Goal: Task Accomplishment & Management: Manage account settings

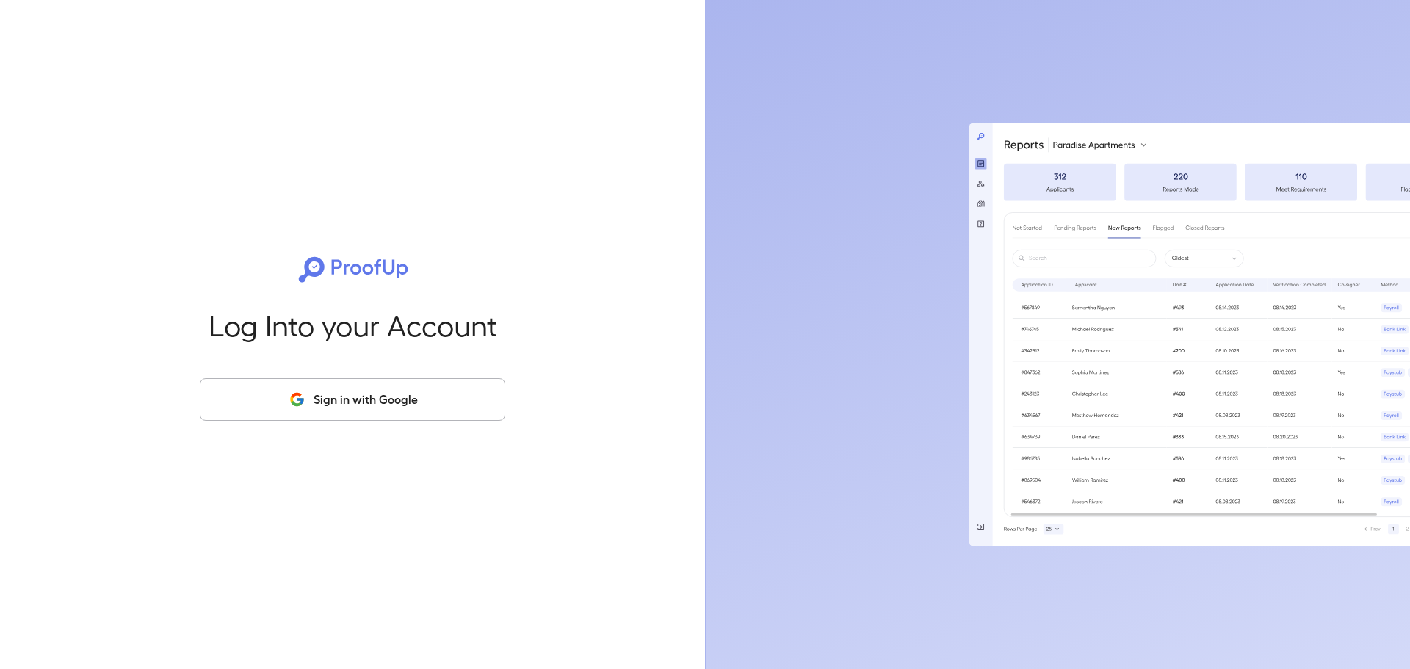
click at [331, 387] on button "Sign in with Google" at bounding box center [353, 399] width 306 height 43
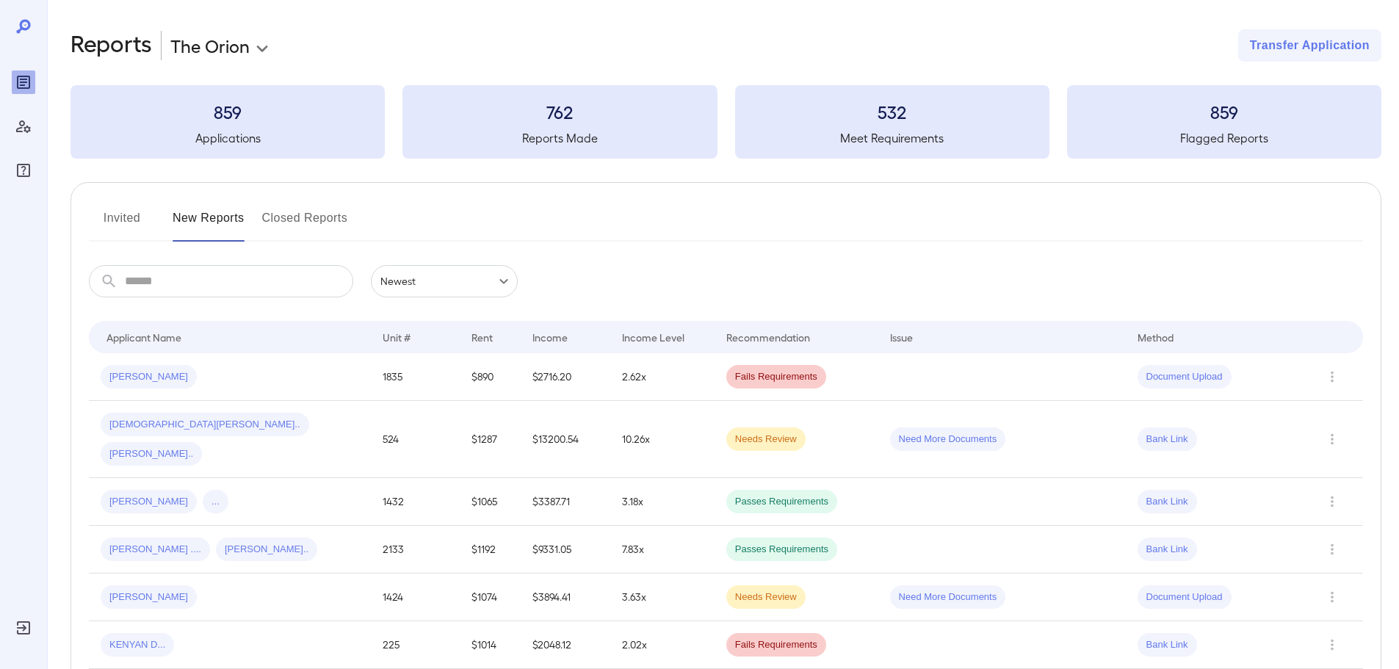
click at [128, 220] on button "Invited" at bounding box center [122, 223] width 66 height 35
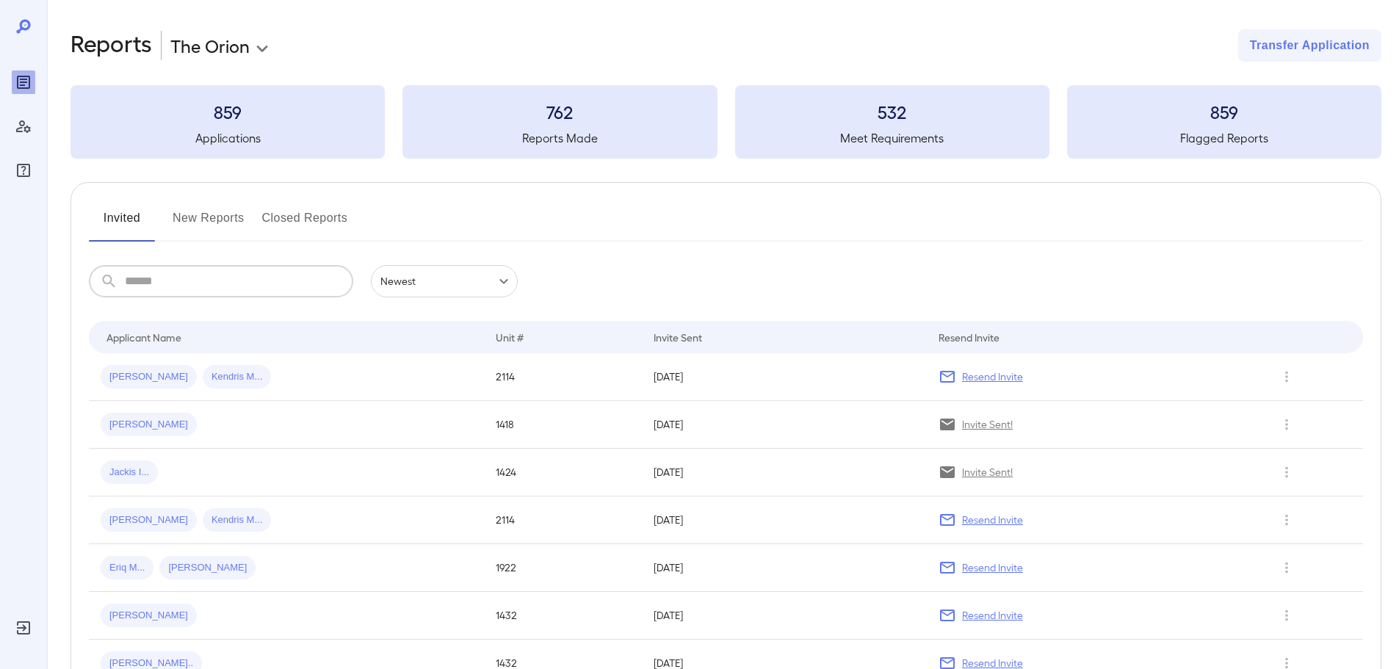
click at [245, 288] on input "text" at bounding box center [239, 281] width 228 height 32
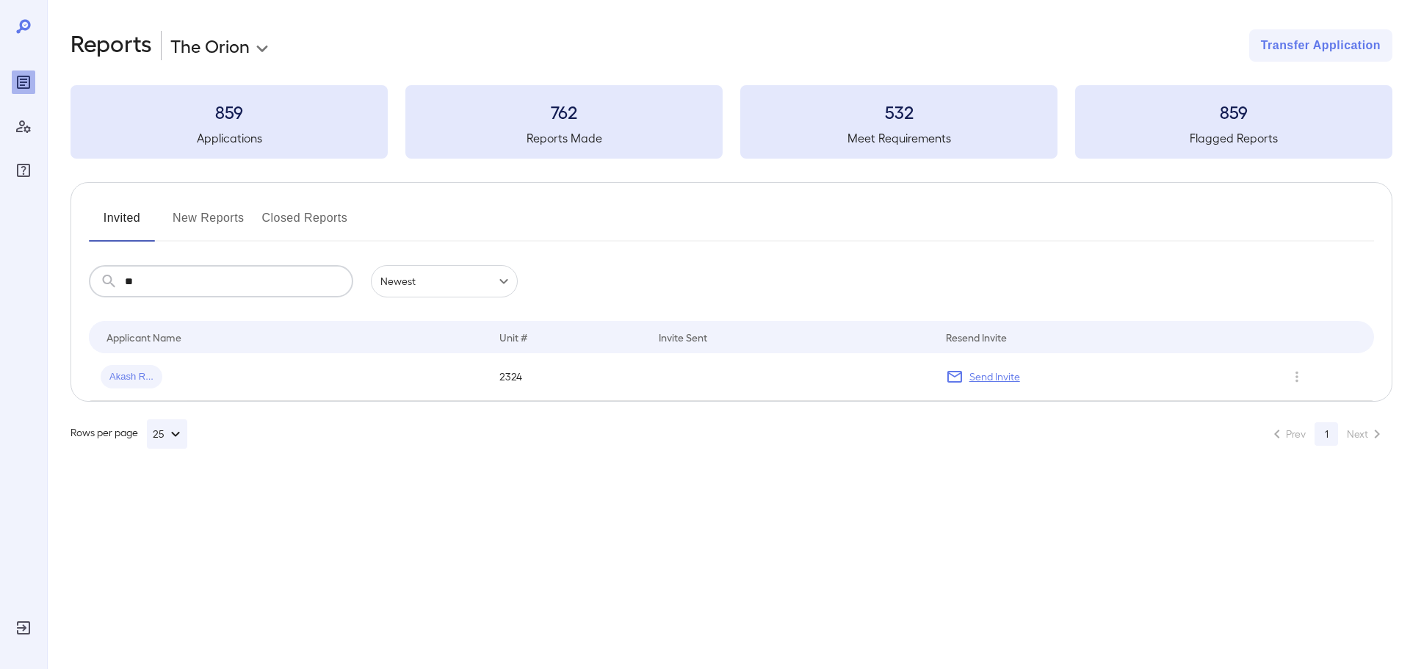
type input "*"
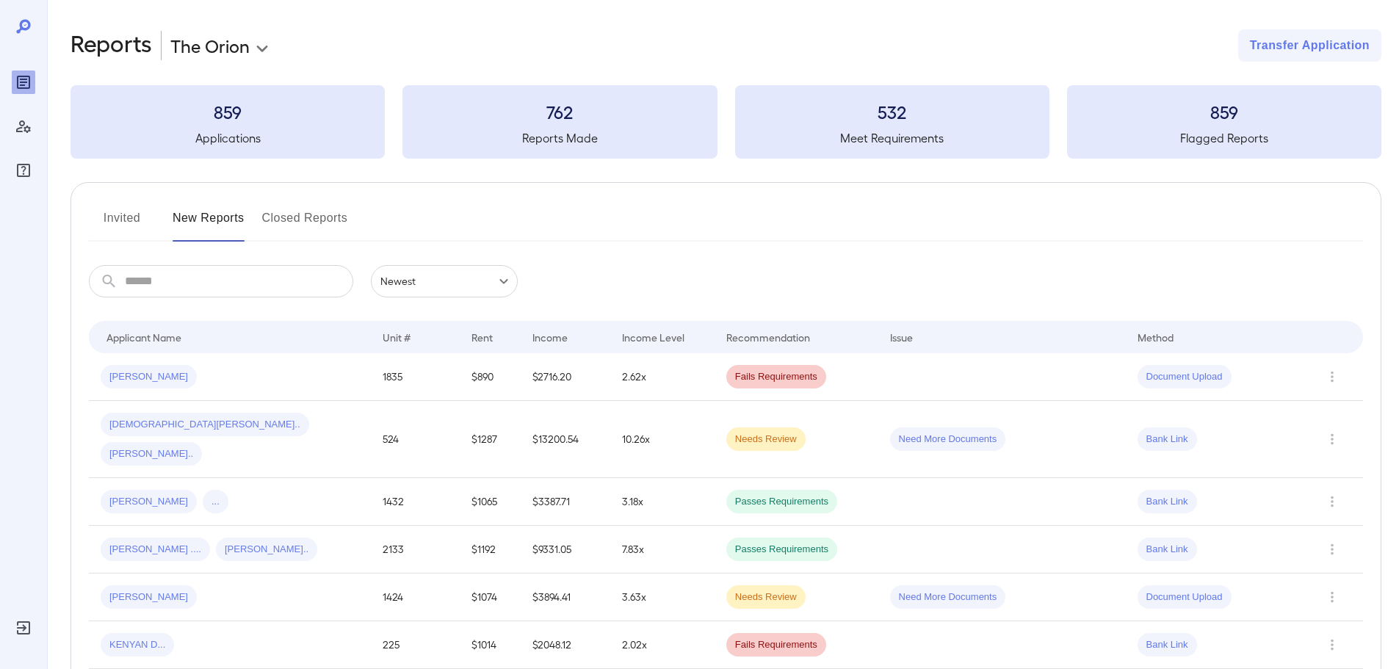
click at [111, 217] on button "Invited" at bounding box center [122, 223] width 66 height 35
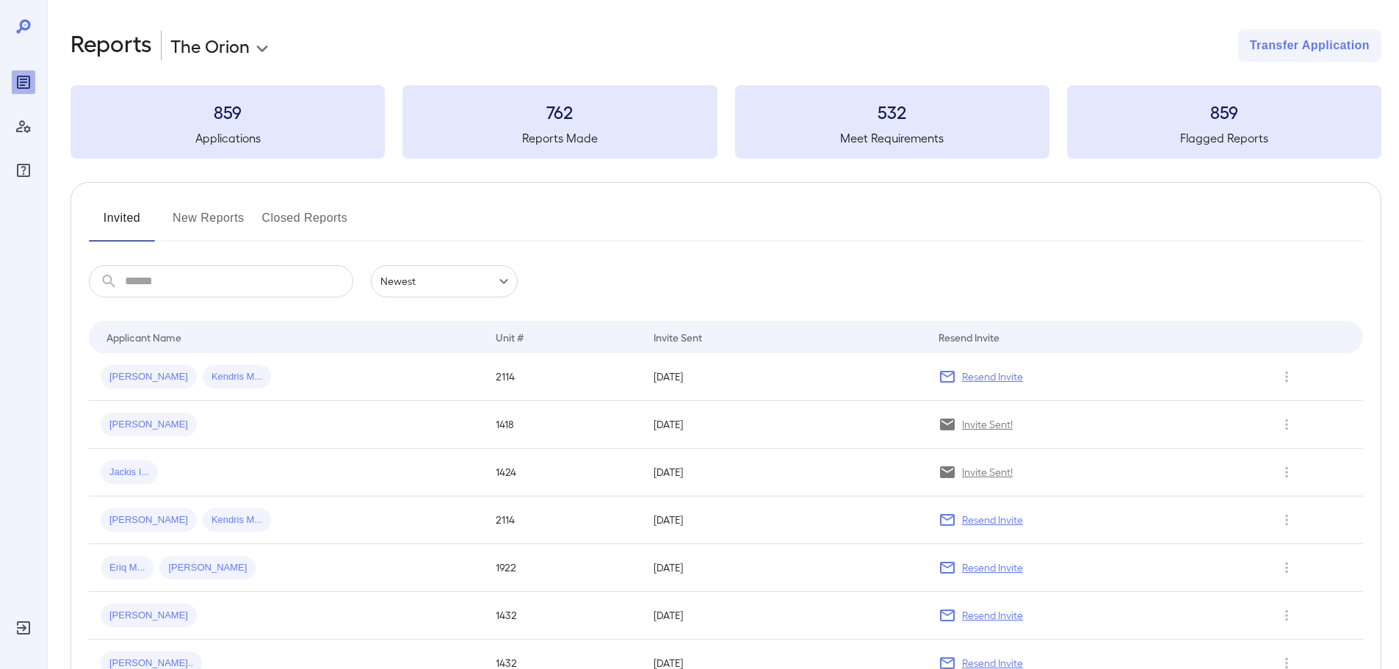
click at [281, 285] on input "text" at bounding box center [239, 281] width 228 height 32
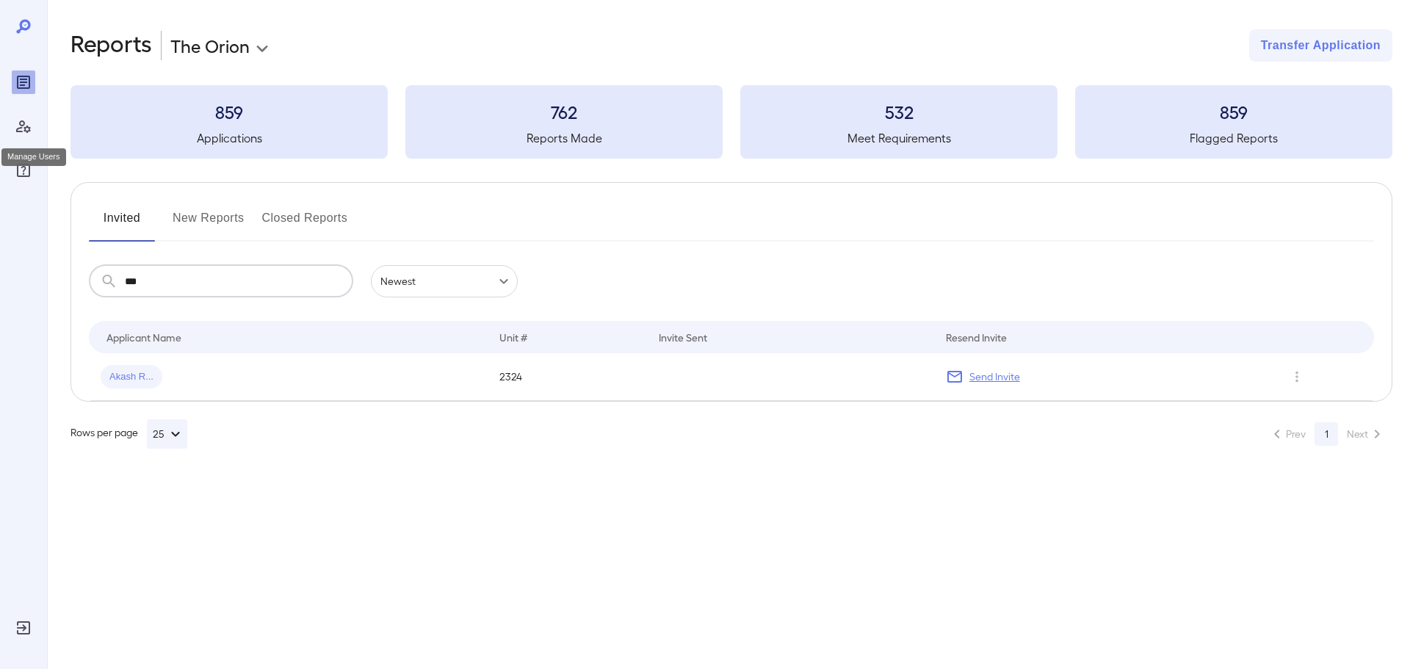
type input "***"
click at [24, 130] on icon "Manage Users" at bounding box center [24, 127] width 18 height 18
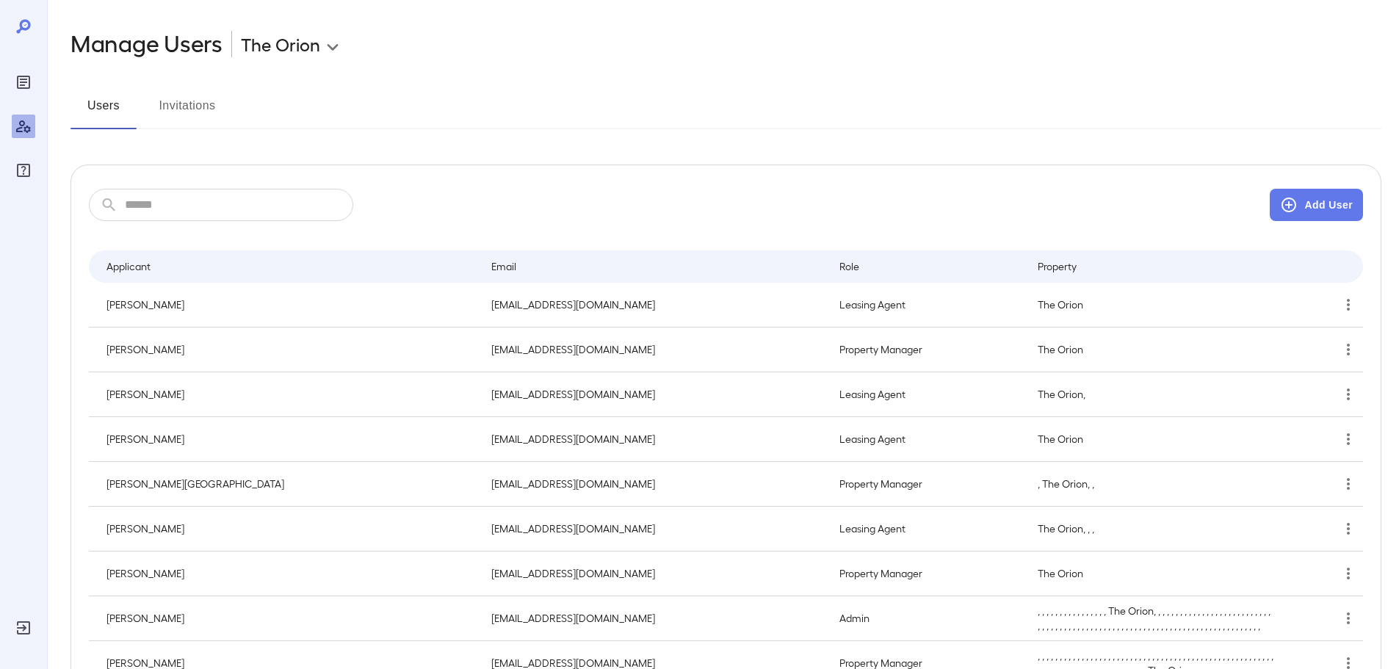
click at [170, 101] on button "Invitations" at bounding box center [187, 111] width 66 height 35
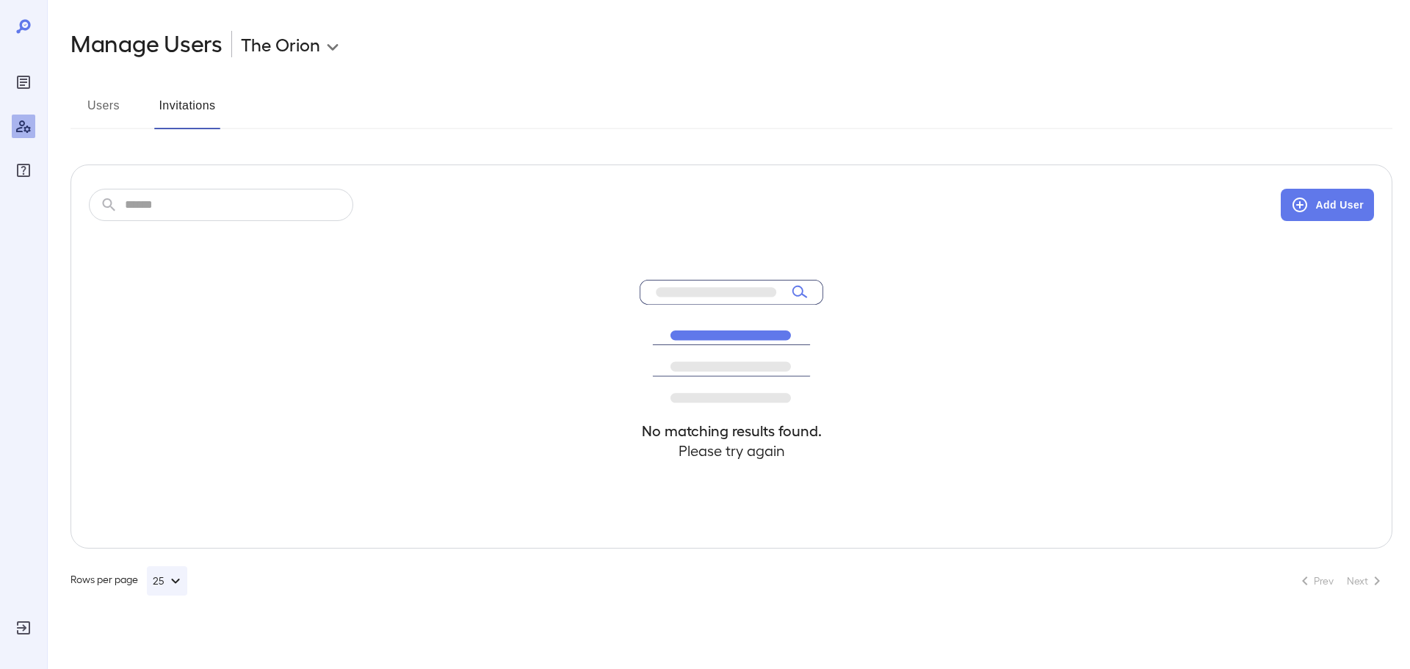
click at [84, 109] on button "Users" at bounding box center [104, 111] width 66 height 35
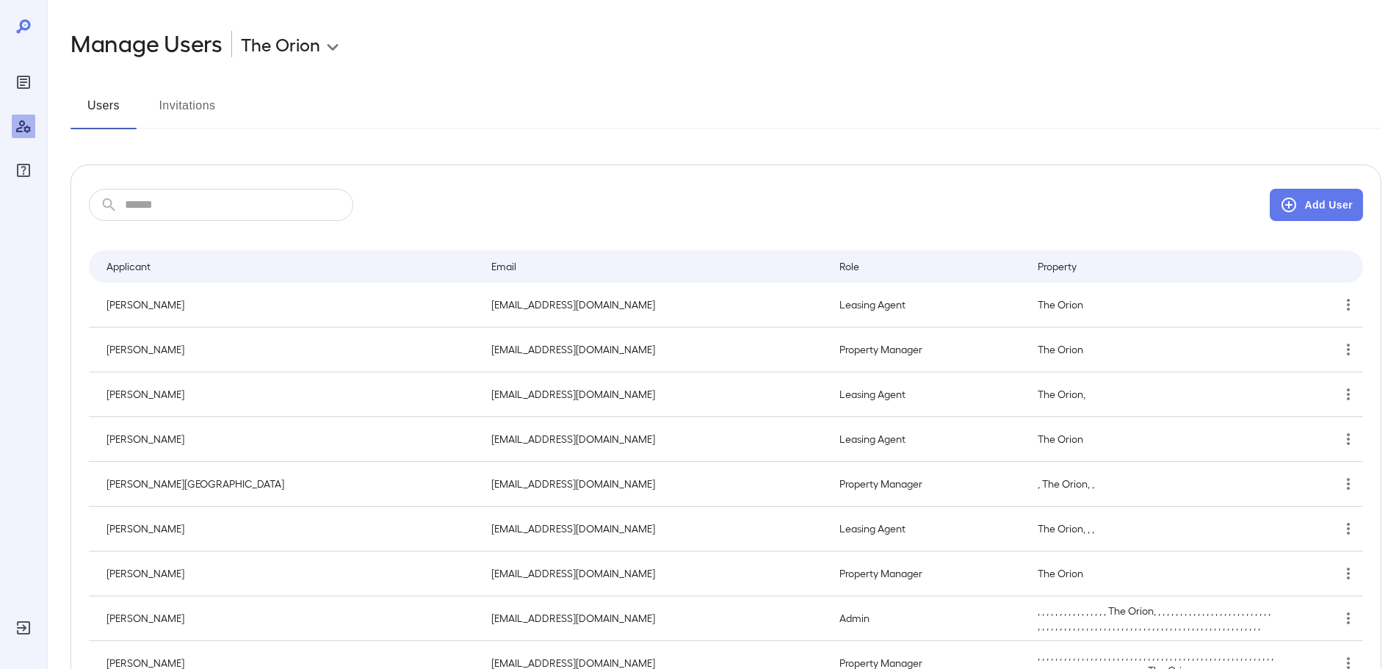
click at [213, 105] on button "Invitations" at bounding box center [187, 111] width 66 height 35
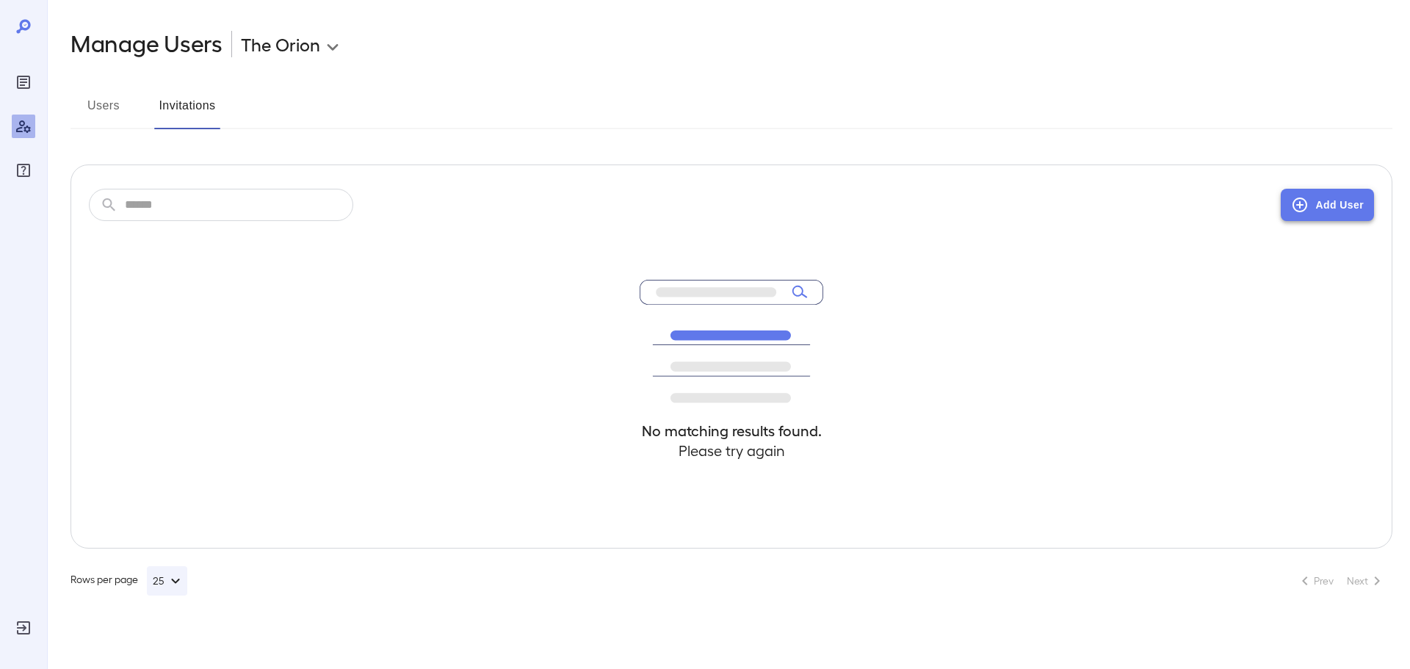
click at [1298, 205] on icon "button" at bounding box center [1300, 205] width 15 height 15
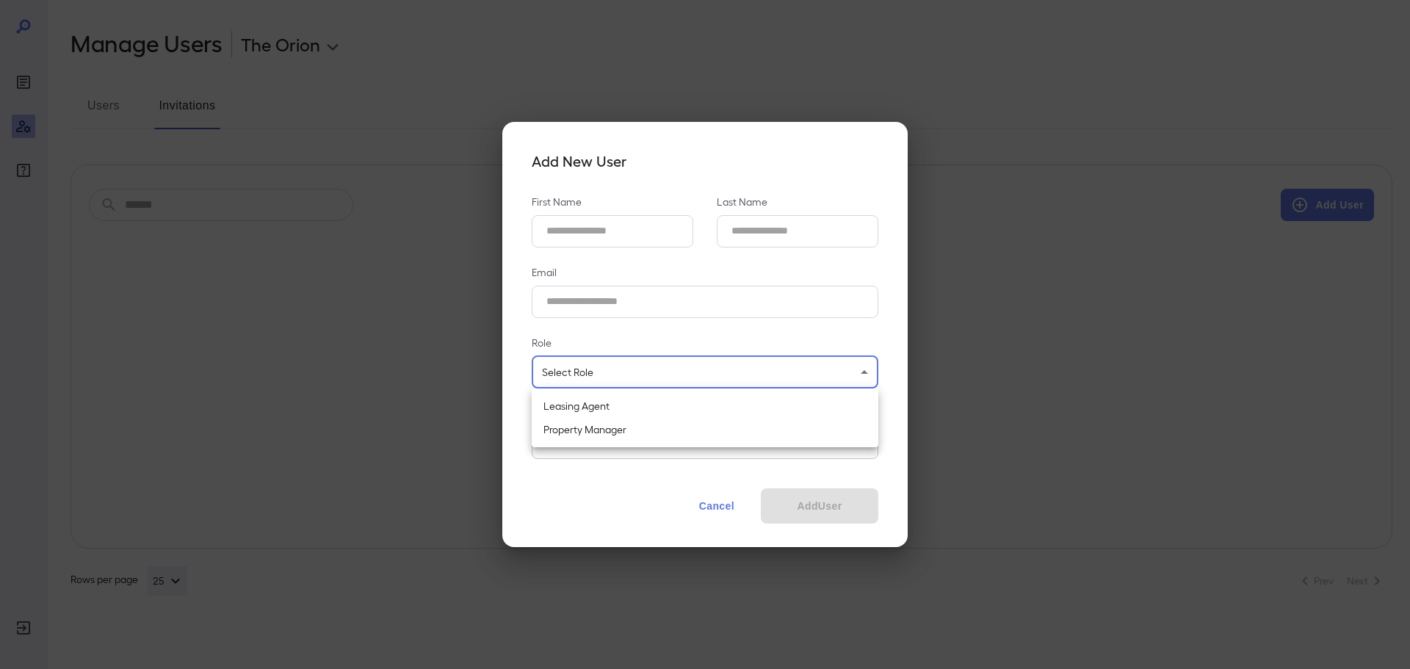
click at [713, 362] on body "**********" at bounding box center [705, 334] width 1410 height 669
click at [741, 341] on div at bounding box center [705, 334] width 1410 height 669
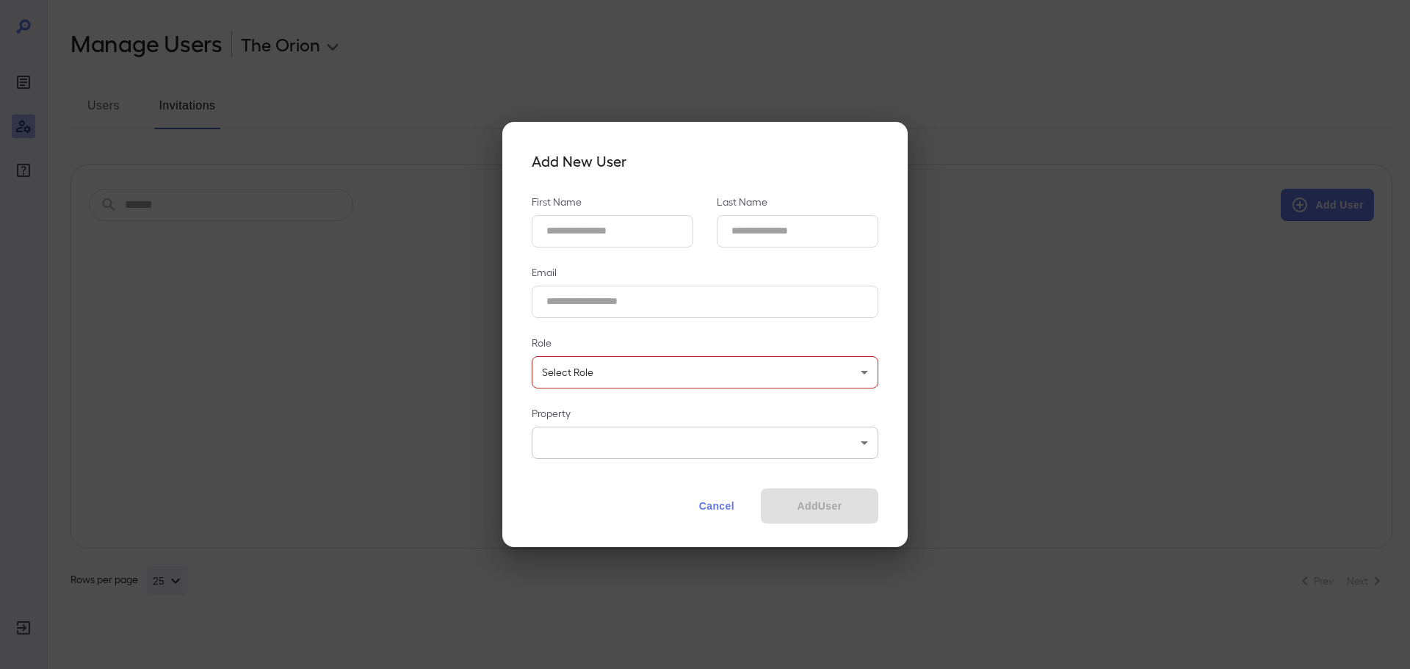
click at [729, 505] on button "Cancel" at bounding box center [717, 506] width 65 height 35
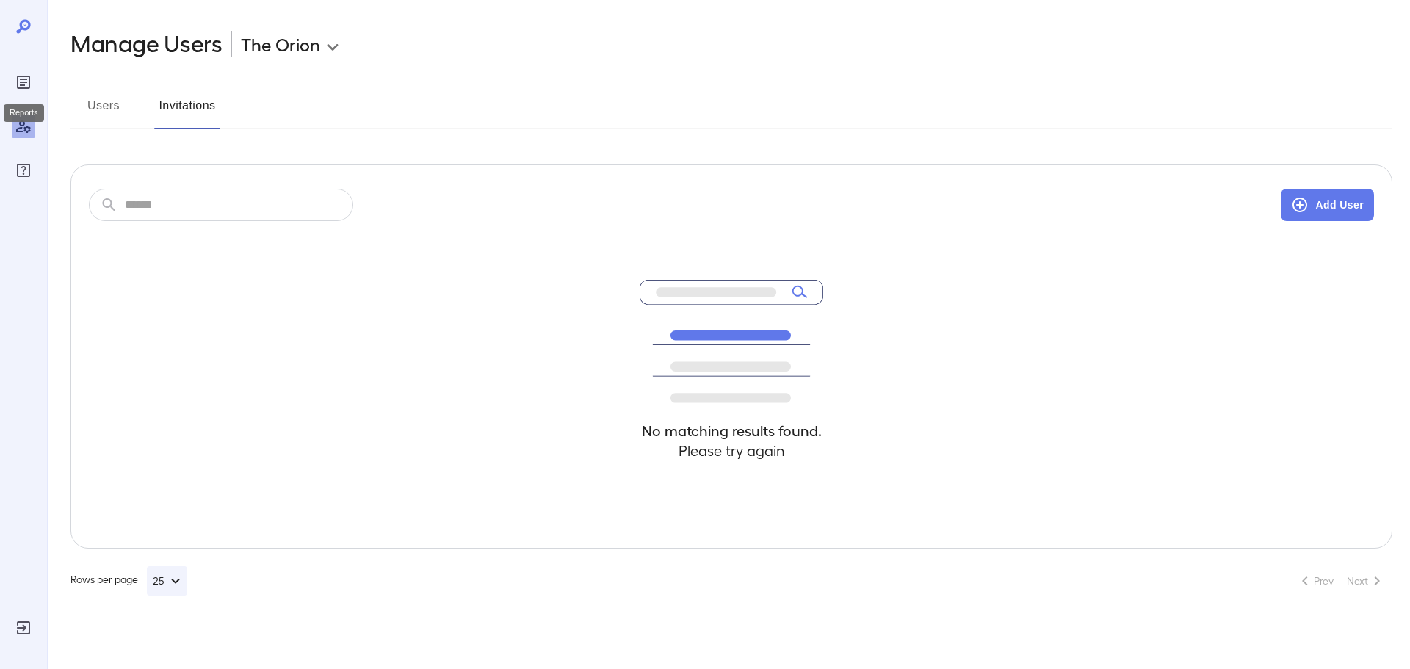
click at [29, 87] on icon "Reports" at bounding box center [23, 82] width 13 height 13
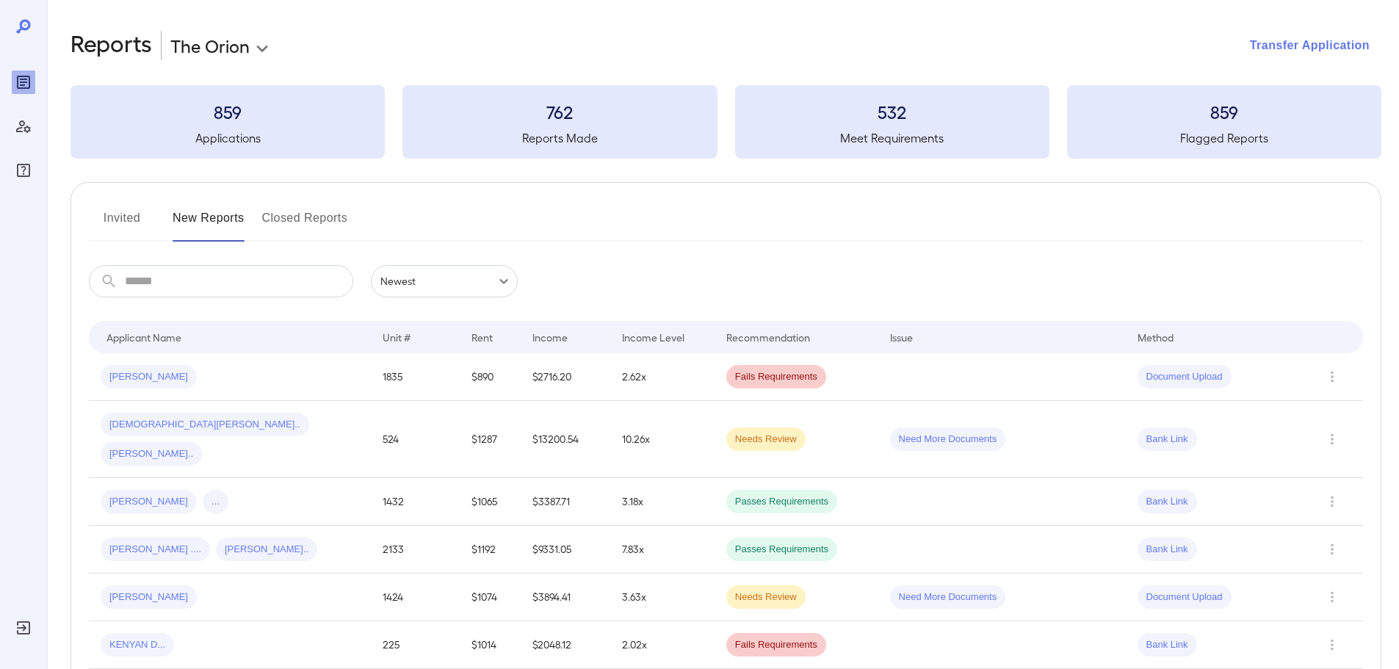
click at [1331, 47] on button "Transfer Application" at bounding box center [1310, 45] width 143 height 32
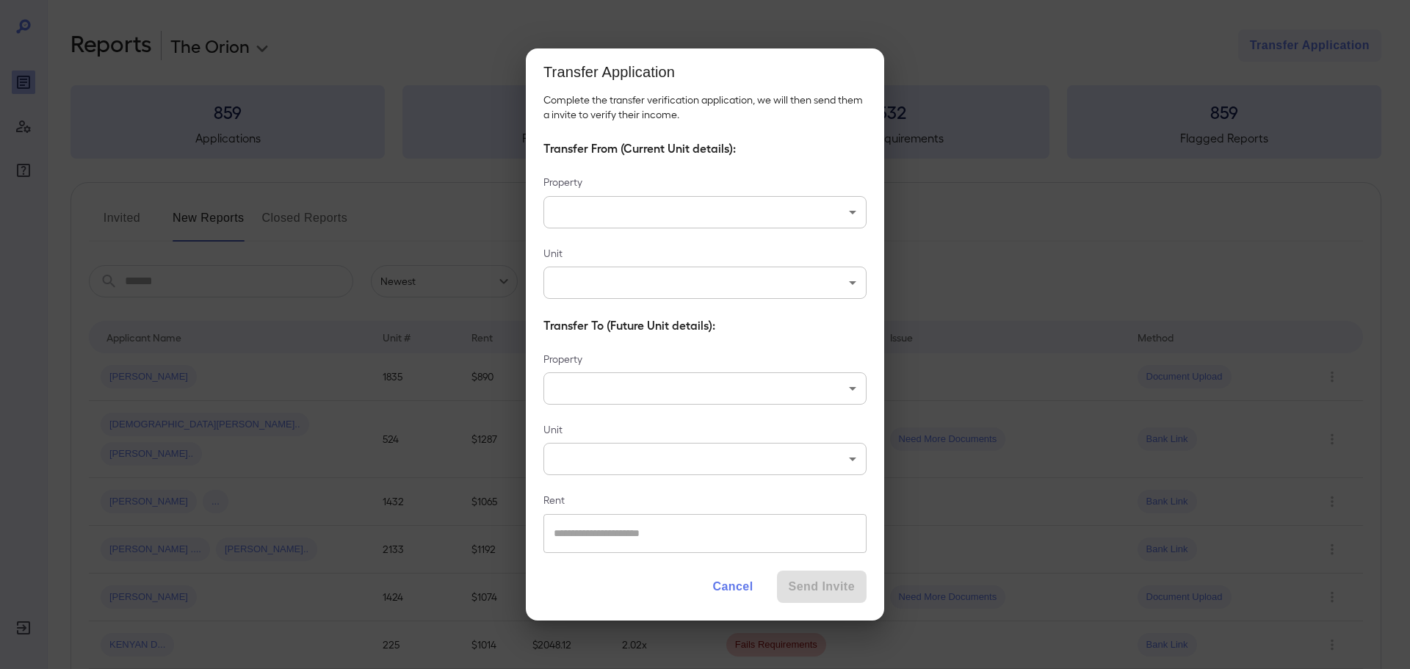
click at [751, 592] on button "Cancel" at bounding box center [733, 587] width 64 height 32
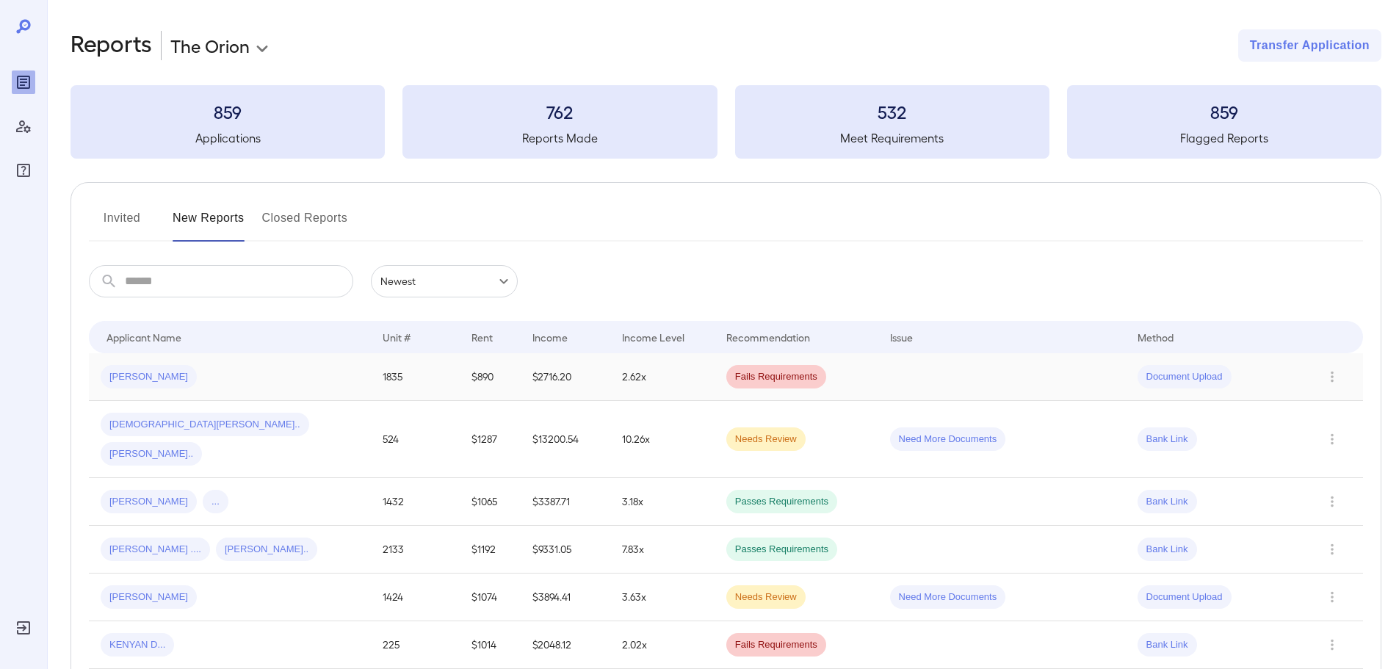
click at [226, 376] on div "[PERSON_NAME]" at bounding box center [230, 377] width 259 height 24
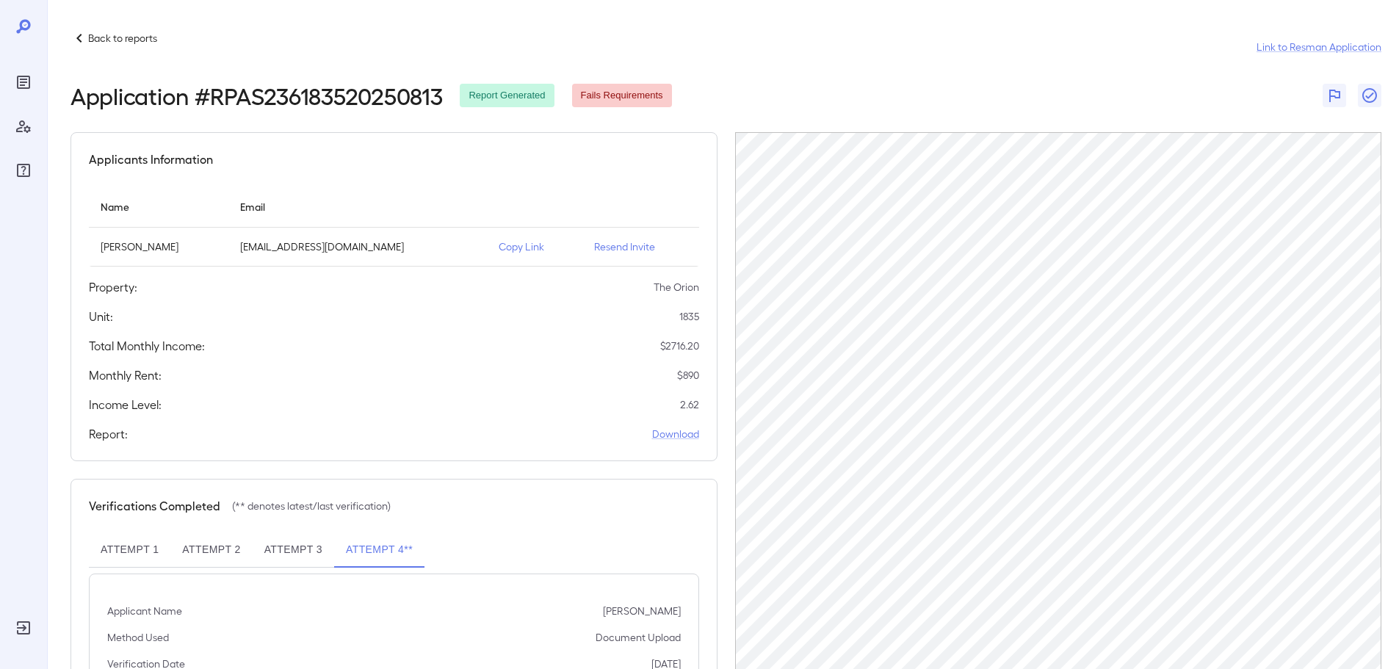
click at [93, 35] on p "Back to reports" at bounding box center [122, 38] width 69 height 15
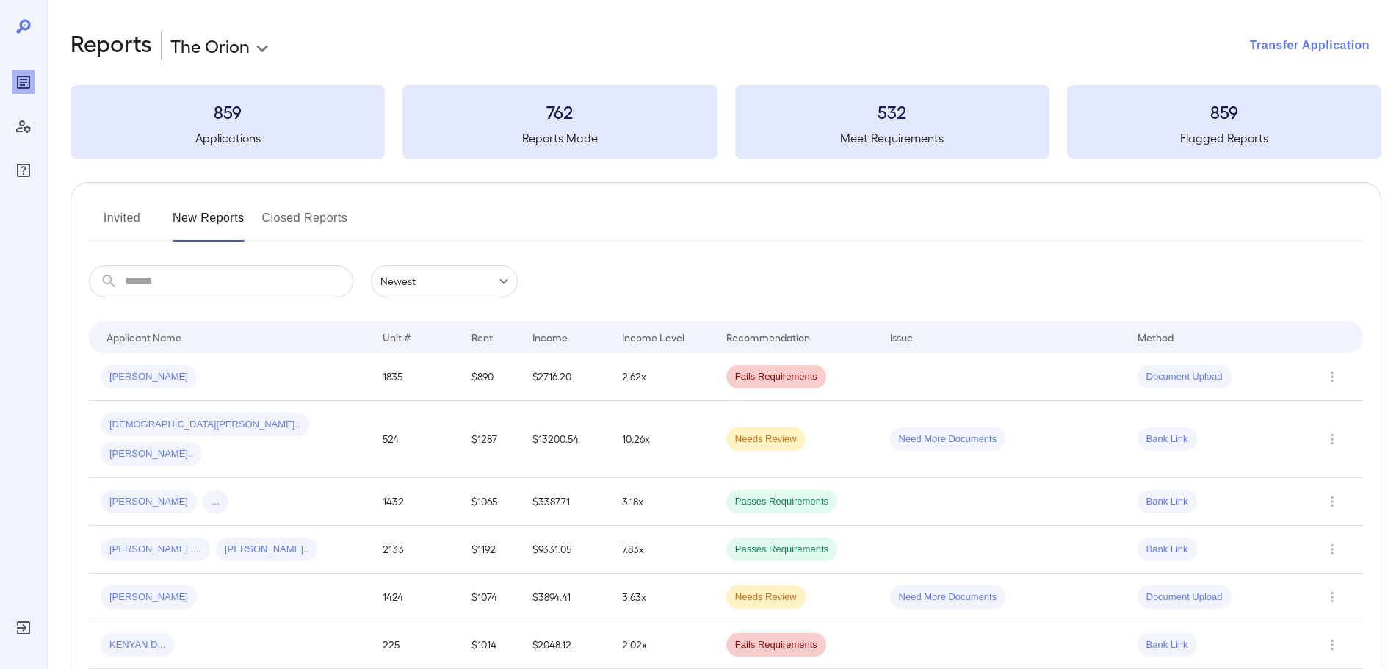
click at [1275, 40] on button "Transfer Application" at bounding box center [1310, 45] width 143 height 32
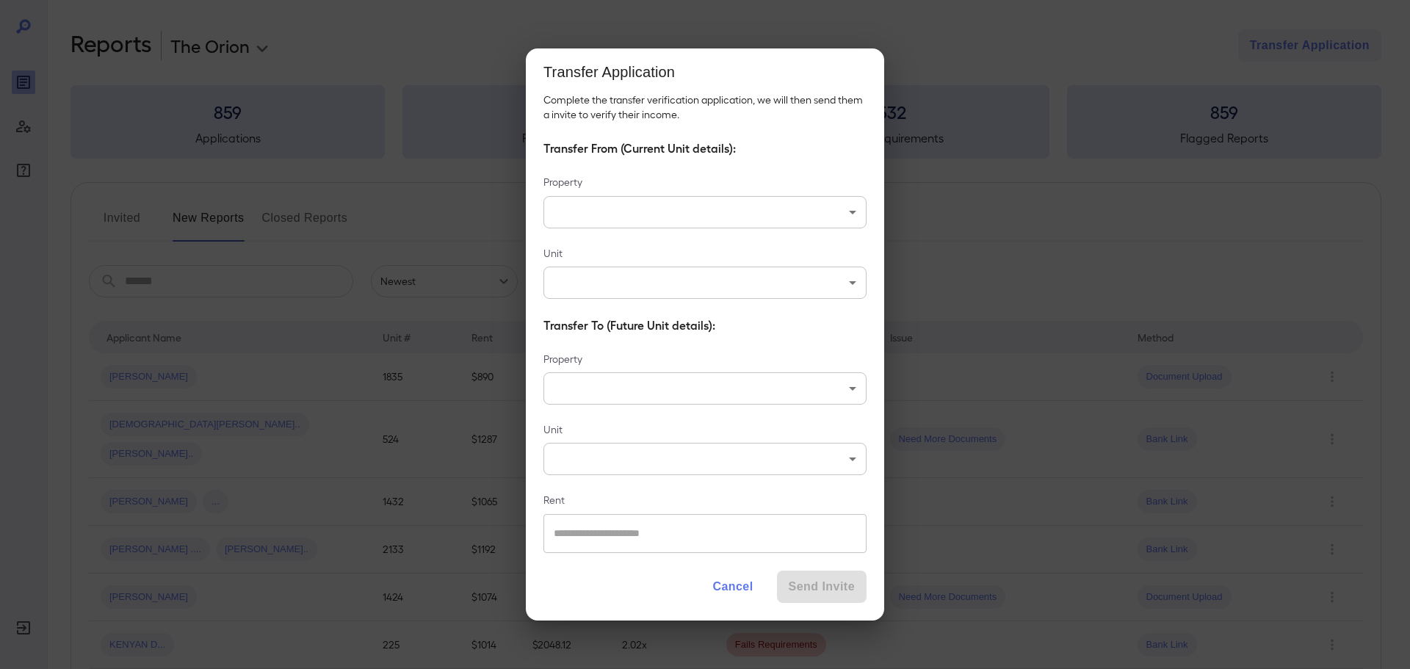
click at [732, 584] on button "Cancel" at bounding box center [733, 587] width 64 height 32
